Goal: Communication & Community: Answer question/provide support

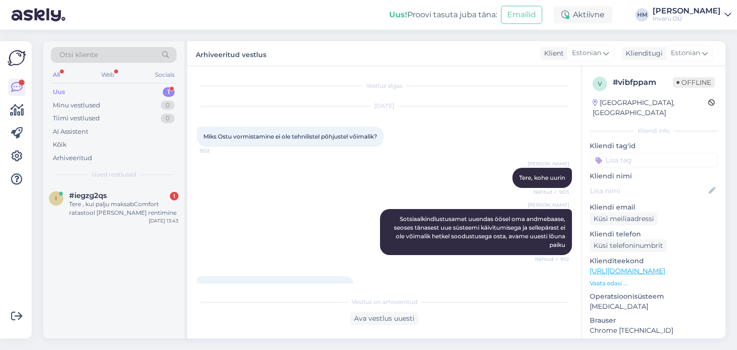
scroll to position [73, 0]
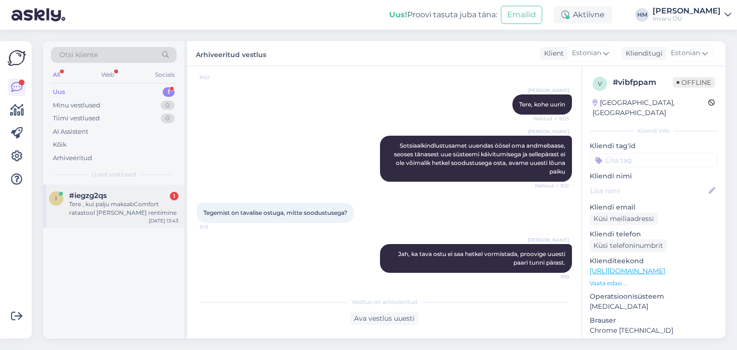
click at [94, 201] on div "Tere , kui palju maksabComfort ratastool [PERSON_NAME] rentimine" at bounding box center [123, 208] width 109 height 17
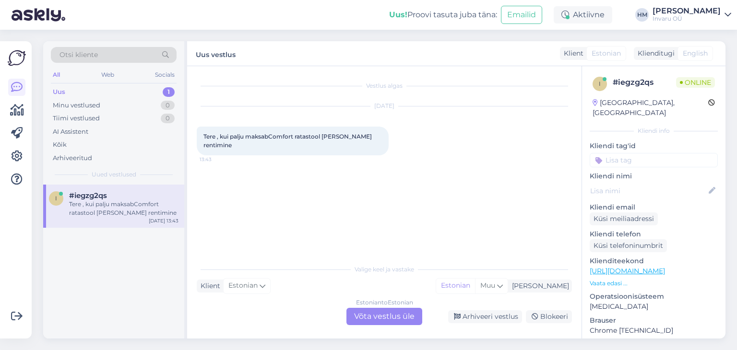
click at [367, 316] on div "Estonian to Estonian Võta vestlus üle" at bounding box center [384, 316] width 76 height 17
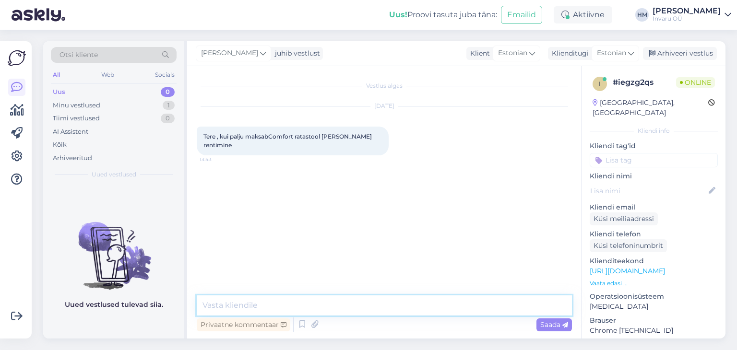
click at [292, 309] on textarea at bounding box center [384, 305] width 375 height 20
type textarea "Tere!"
paste textarea "[URL][DOMAIN_NAME]"
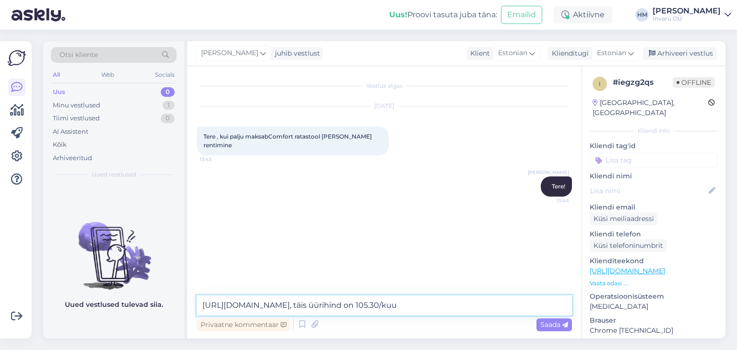
type textarea "[URL][DOMAIN_NAME], täis üürihind on 105.30/kuu"
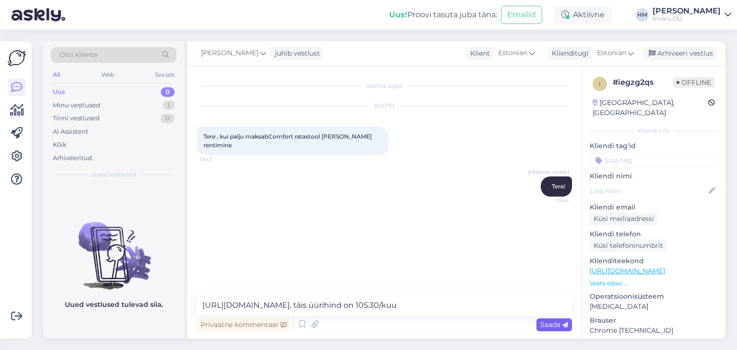
click at [557, 326] on span "Saada" at bounding box center [554, 324] width 28 height 9
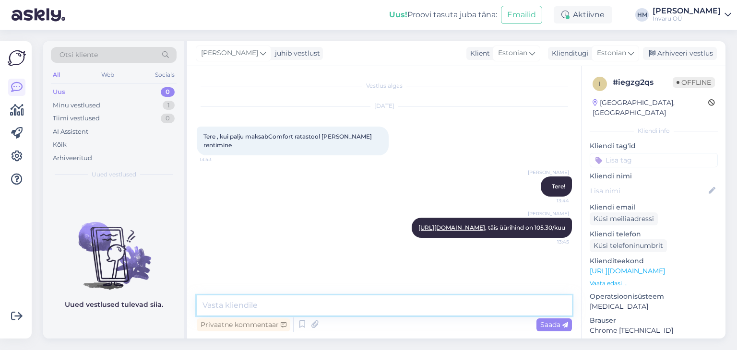
click at [246, 306] on textarea at bounding box center [384, 305] width 375 height 20
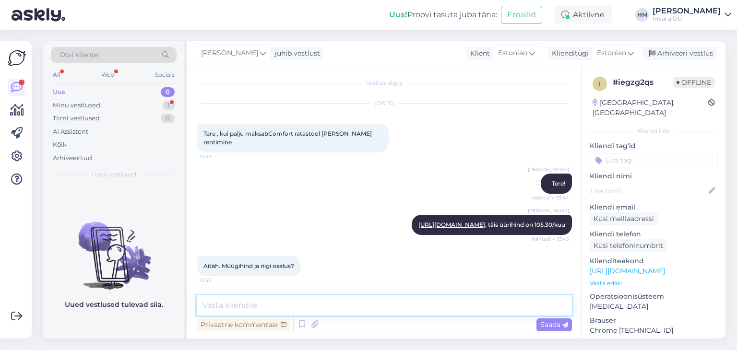
click at [240, 300] on textarea at bounding box center [384, 305] width 375 height 20
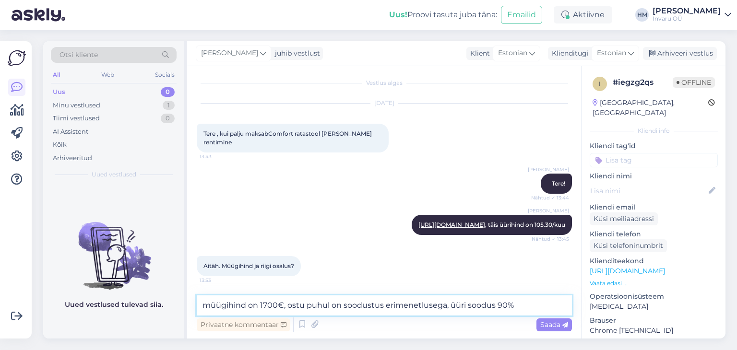
click at [468, 306] on textarea "müügihind on 1700€, ostu puhul on soodustus erimenetlusega, üüri soodus 90%" at bounding box center [384, 305] width 375 height 20
type textarea "müügihind on 1700€, ostu puhul on soodustus erimenetlusega, üüri puhul soodus 9…"
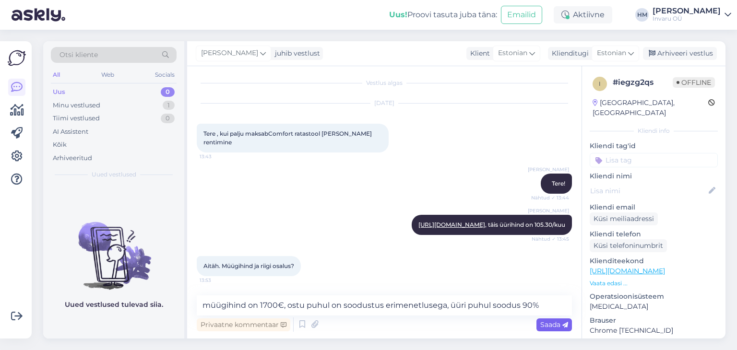
click at [551, 322] on span "Saada" at bounding box center [554, 324] width 28 height 9
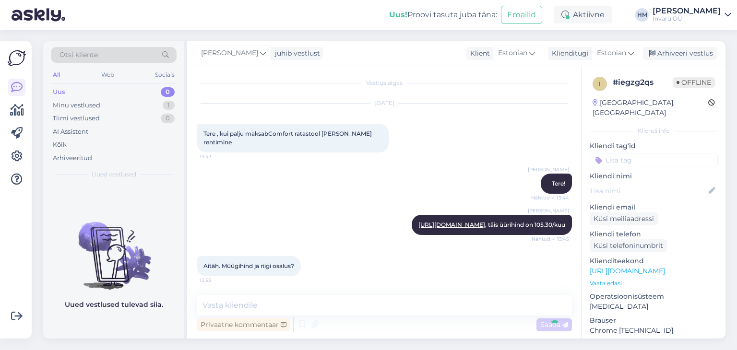
scroll to position [53, 0]
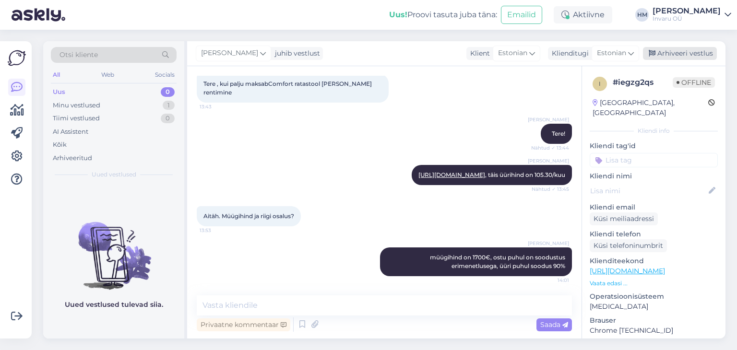
click at [685, 49] on div "Arhiveeri vestlus" at bounding box center [680, 53] width 74 height 13
